Goal: Task Accomplishment & Management: Manage account settings

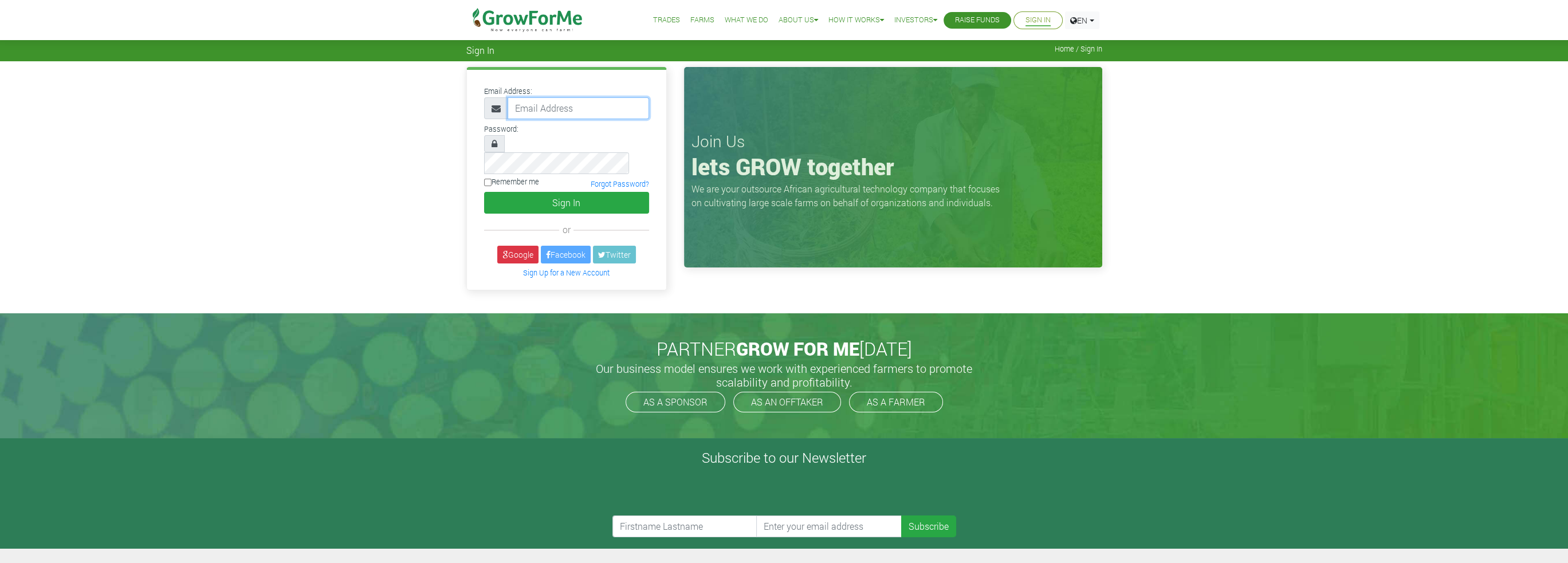
click at [546, 103] on input "email" at bounding box center [578, 108] width 141 height 21
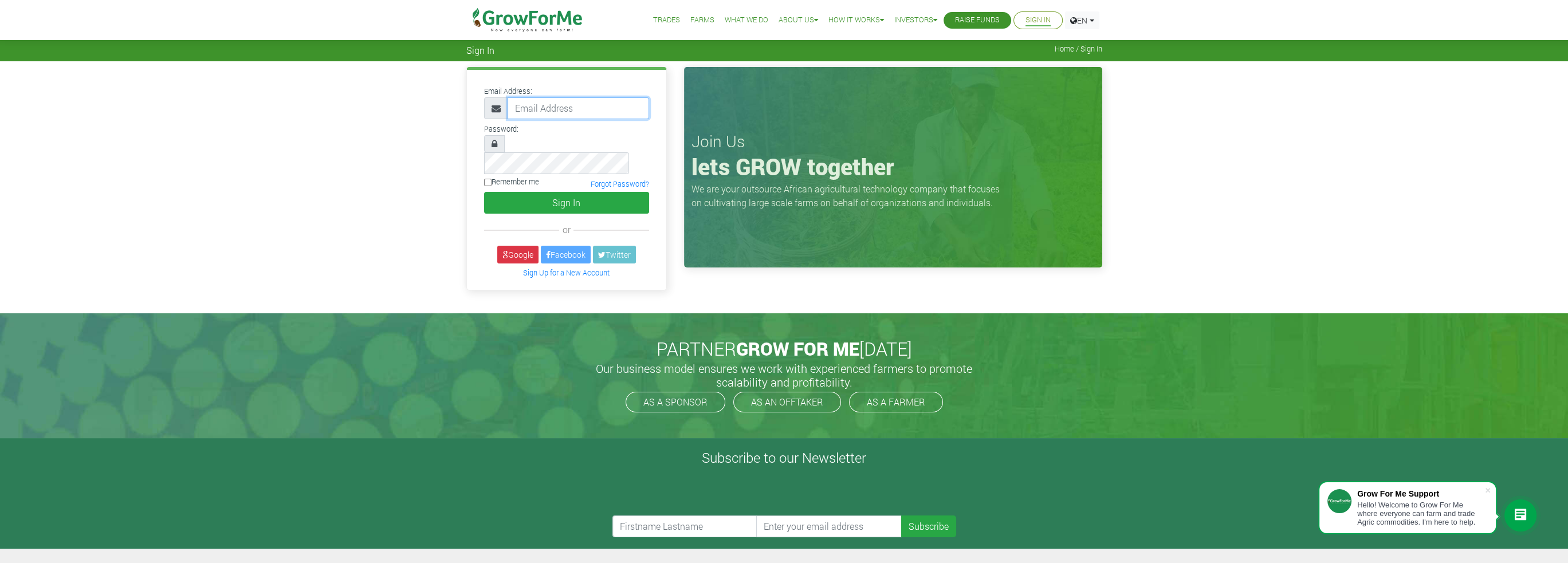
type input "[EMAIL_ADDRESS][DOMAIN_NAME]"
click at [561, 192] on button "Sign In" at bounding box center [566, 203] width 165 height 21
